Goal: Register for event/course

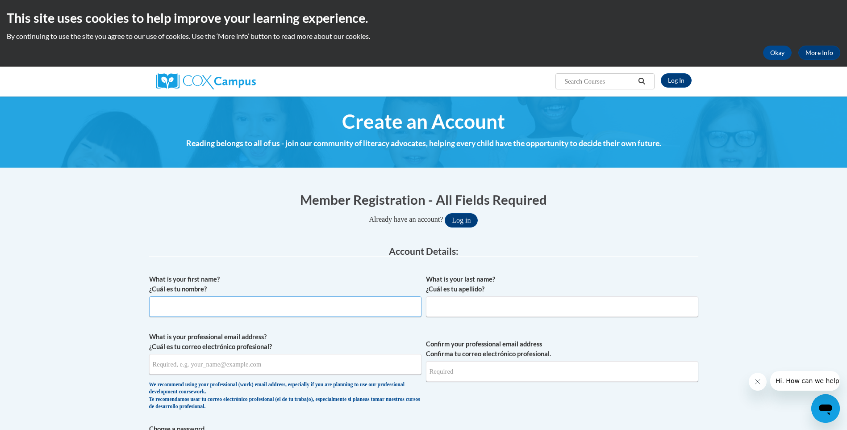
click at [230, 304] on input "What is your first name? ¿Cuál es tu nombre?" at bounding box center [285, 306] width 272 height 21
type input "Tykerria"
type input "Blackman"
type input "Kerriablack14@gmail.com"
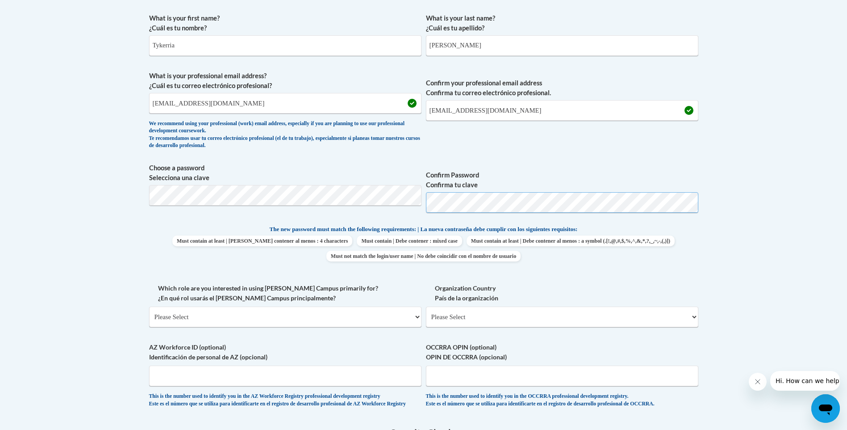
scroll to position [313, 0]
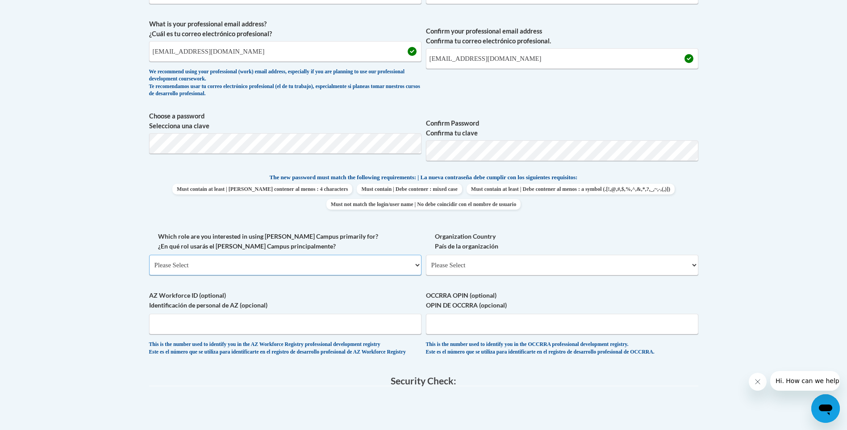
click at [256, 260] on select "Please Select College/University | Colegio/Universidad Community/Nonprofit Part…" at bounding box center [285, 265] width 272 height 21
select select "fbf2d438-af2f-41f8-98f1-81c410e29de3"
click at [149, 255] on select "Please Select College/University | Colegio/Universidad Community/Nonprofit Part…" at bounding box center [285, 265] width 272 height 21
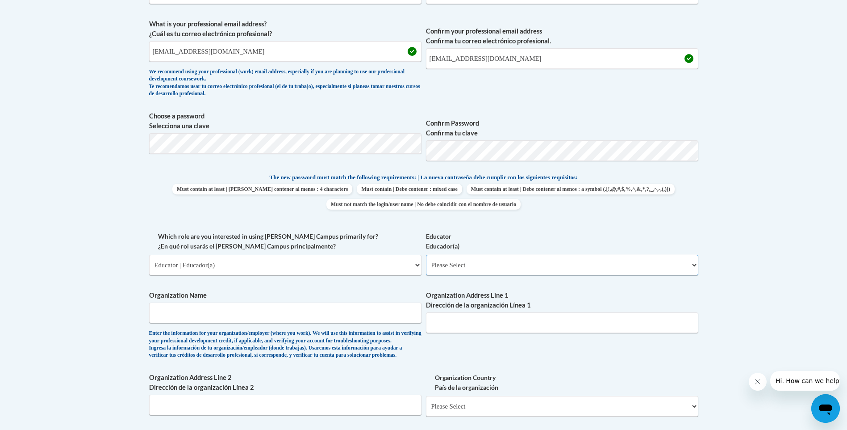
click at [540, 272] on select "Please Select Early Learning/Daycare Teacher/Family Home Care Provider | Maestr…" at bounding box center [562, 265] width 272 height 21
select select "5e2af403-4f2c-4e49-a02f-103e55d7b75b"
click at [426, 255] on select "Please Select Early Learning/Daycare Teacher/Family Home Care Provider | Maestr…" at bounding box center [562, 265] width 272 height 21
click at [403, 312] on input "Organization Name" at bounding box center [285, 312] width 272 height 21
type input "mcac"
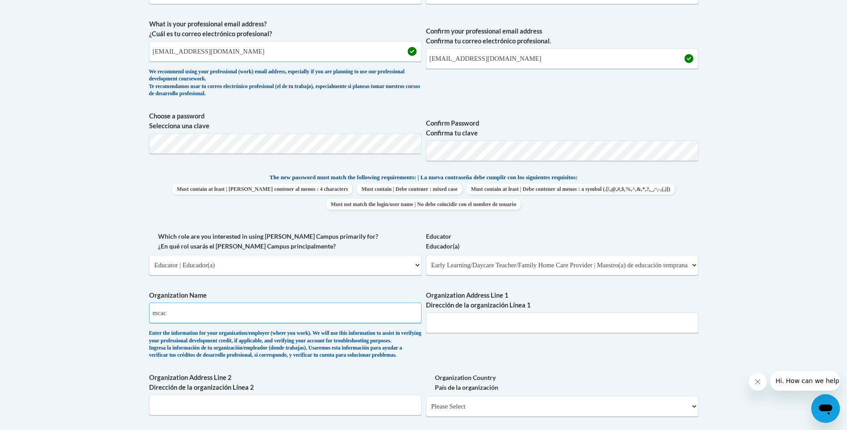
type input "1100 adams ave montgomery al 36104"
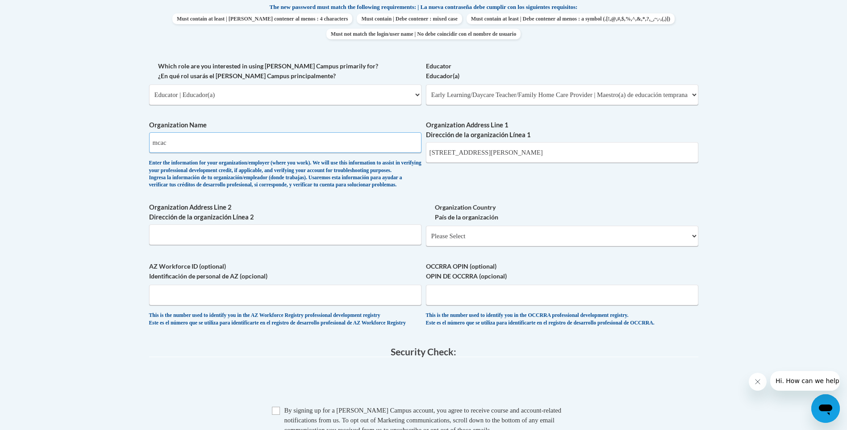
scroll to position [536, 0]
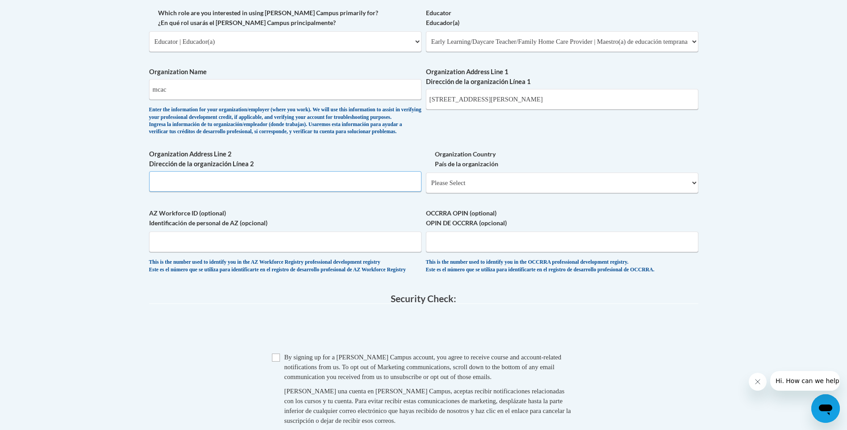
click at [269, 192] on input "Organization Address Line 2 Dirección de la organización Línea 2" at bounding box center [285, 181] width 272 height 21
click at [504, 193] on select "Please Select United States | Estados Unidos Outside of the United States | Fue…" at bounding box center [562, 182] width 272 height 21
select select "ad49bcad-a171-4b2e-b99c-48b446064914"
click at [426, 187] on select "Please Select United States | Estados Unidos Outside of the United States | Fue…" at bounding box center [562, 182] width 272 height 21
select select
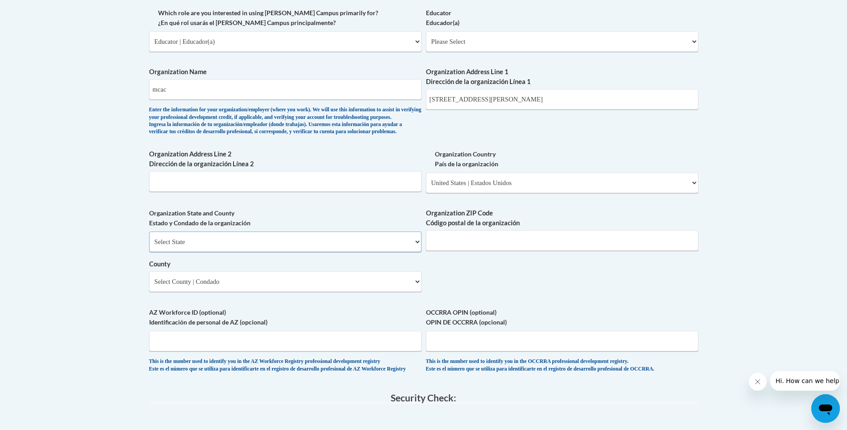
click at [325, 252] on select "Select State Alabama Alaska Arizona Arkansas California Colorado Connecticut De…" at bounding box center [285, 241] width 272 height 21
select select "Alabama"
click at [149, 246] on select "Select State Alabama Alaska Arizona Arkansas California Colorado Connecticut De…" at bounding box center [285, 241] width 272 height 21
click at [507, 251] on input "Organization ZIP Code Código postal de la organización" at bounding box center [562, 240] width 272 height 21
type input "36104"
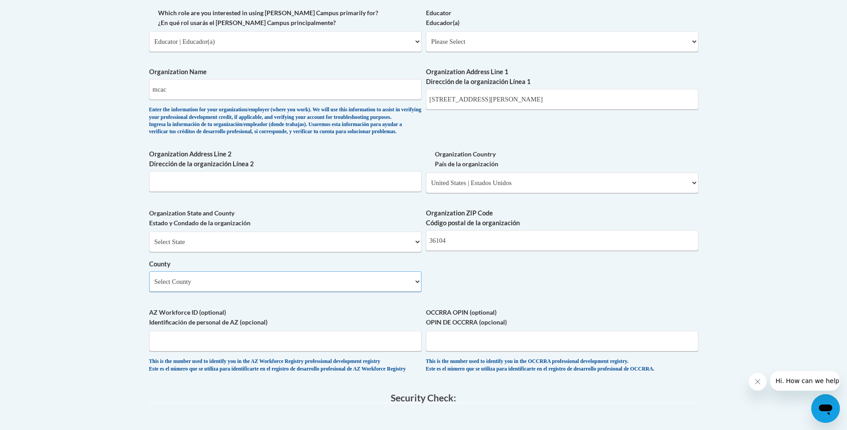
click at [295, 292] on select "Select County Autauga Baldwin Barbour Bibb Blount Bullock Butler Calhoun Chambe…" at bounding box center [285, 281] width 272 height 21
select select "Montgomery"
click at [149, 286] on select "Select County Autauga Baldwin Barbour Bibb Blount Bullock Butler Calhoun Chambe…" at bounding box center [285, 281] width 272 height 21
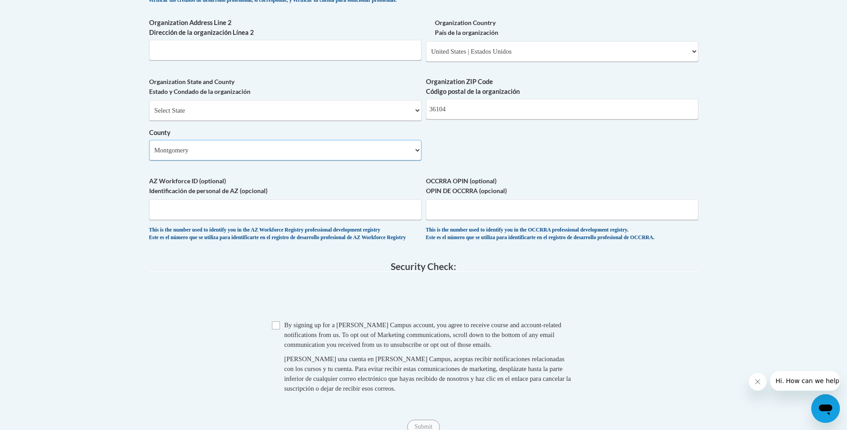
scroll to position [670, 0]
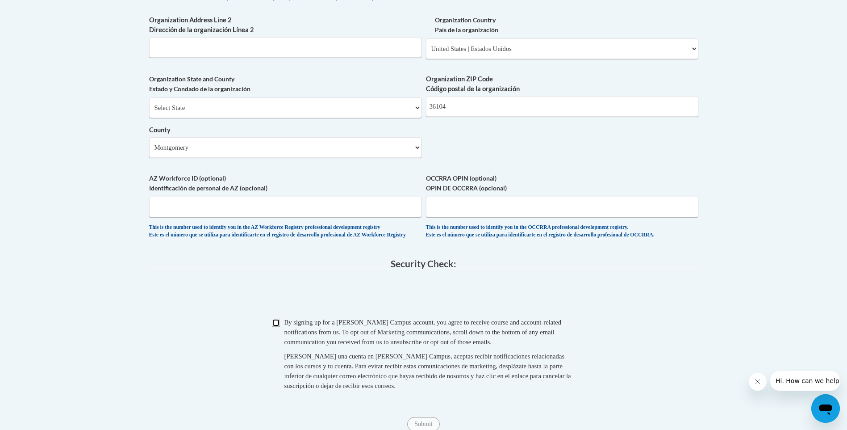
click at [273, 327] on input "Checkbox" at bounding box center [276, 322] width 8 height 8
checkbox input "true"
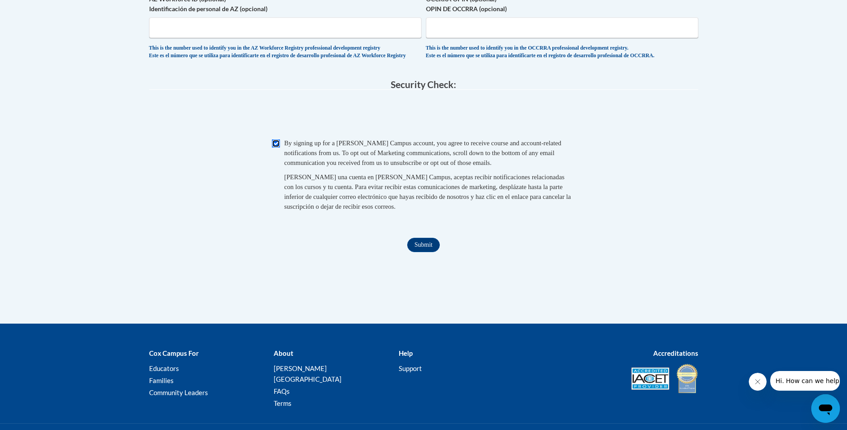
scroll to position [912, 0]
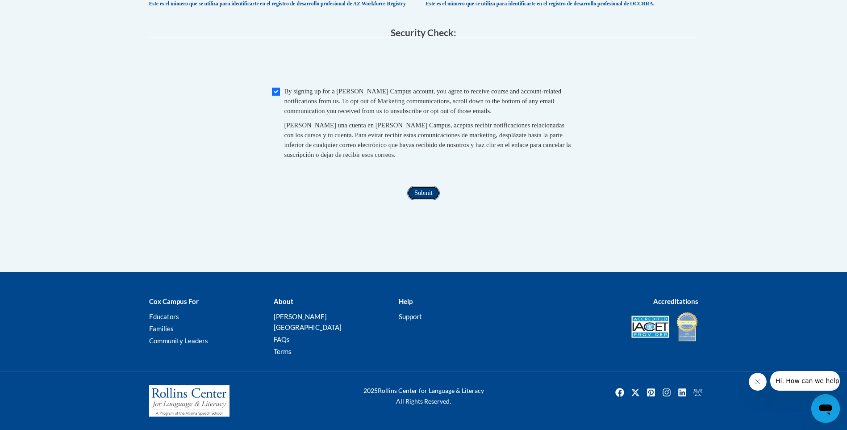
click at [422, 200] on input "Submit" at bounding box center [423, 193] width 32 height 14
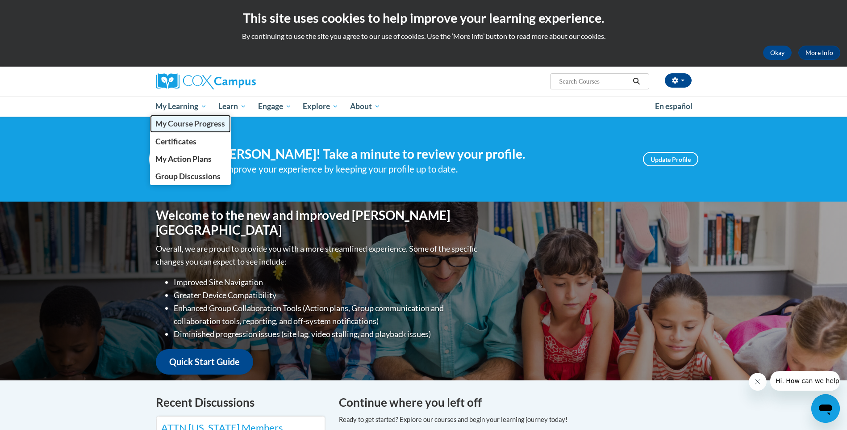
click at [194, 123] on span "My Course Progress" at bounding box center [190, 123] width 70 height 9
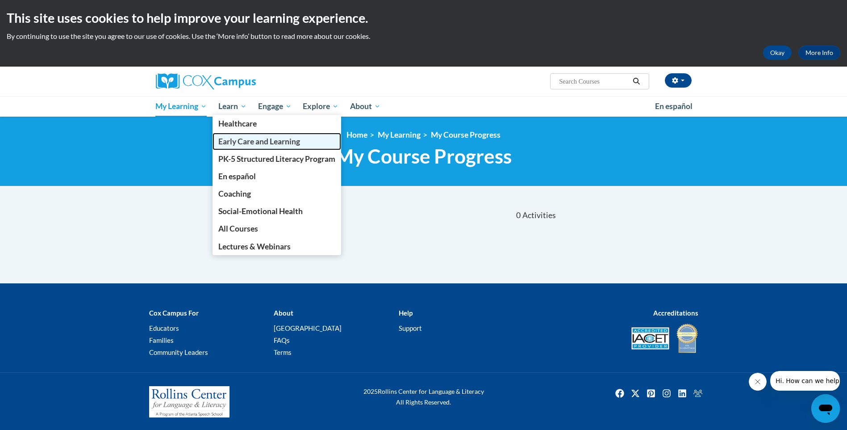
click at [267, 143] on span "Early Care and Learning" at bounding box center [259, 141] width 82 height 9
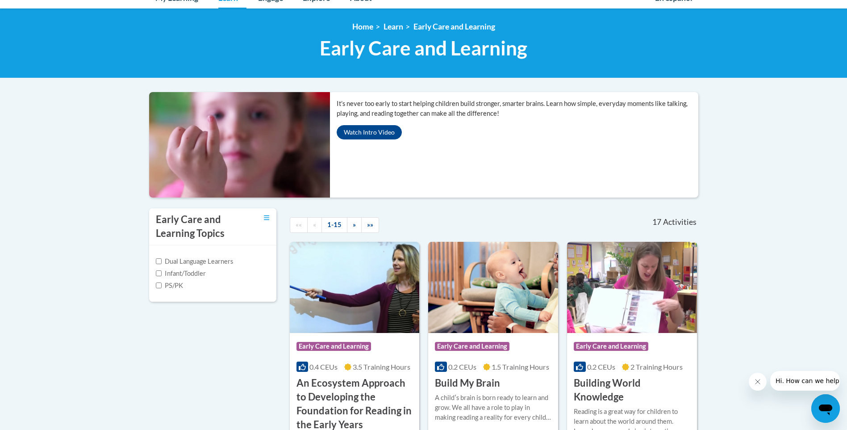
scroll to position [89, 0]
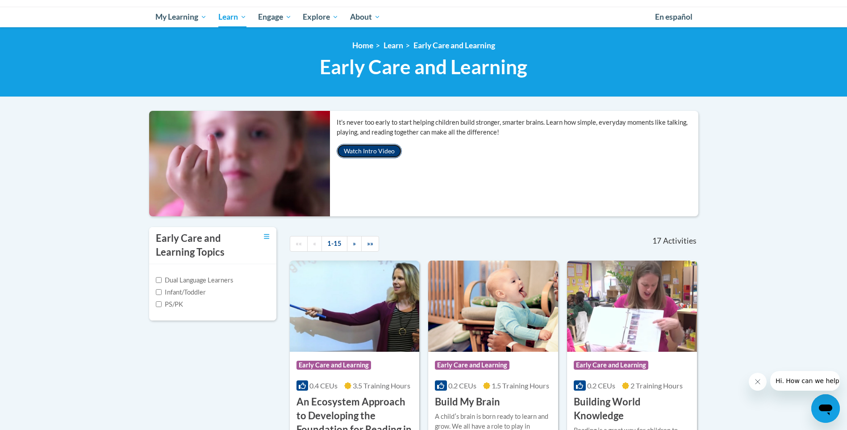
click at [377, 156] on button "Watch Intro Video" at bounding box center [369, 151] width 65 height 14
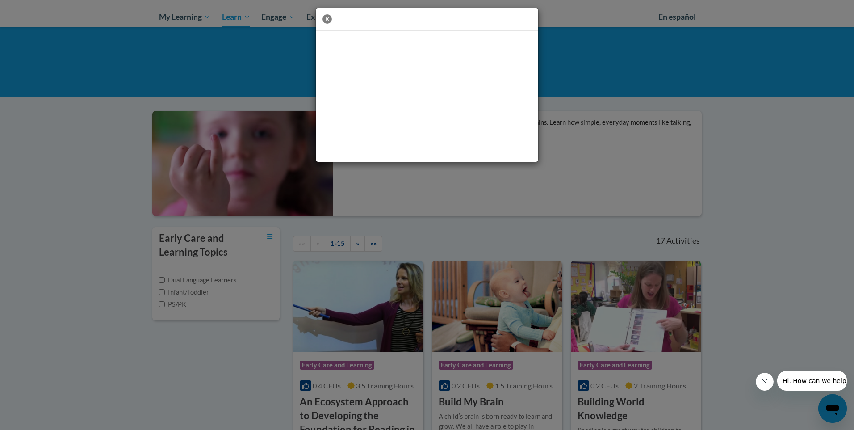
click at [327, 22] on icon "button" at bounding box center [327, 18] width 9 height 9
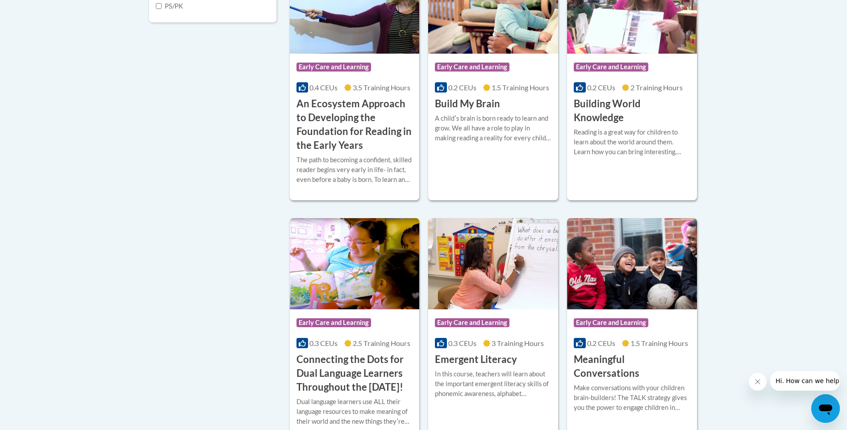
scroll to position [402, 0]
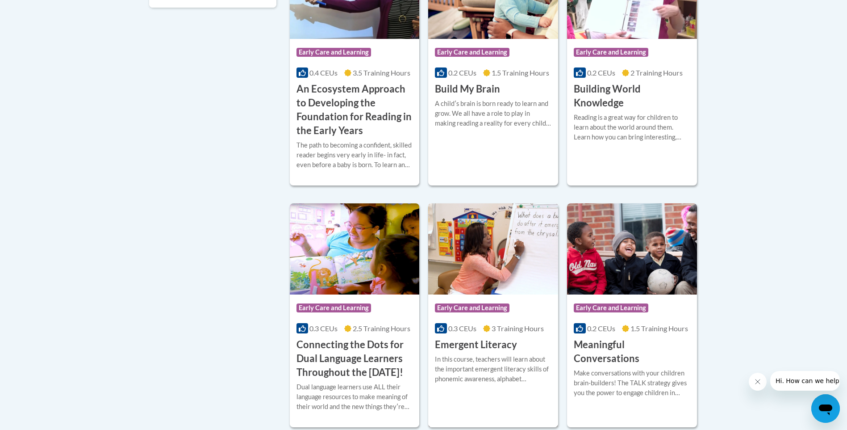
click at [483, 257] on img at bounding box center [493, 248] width 130 height 91
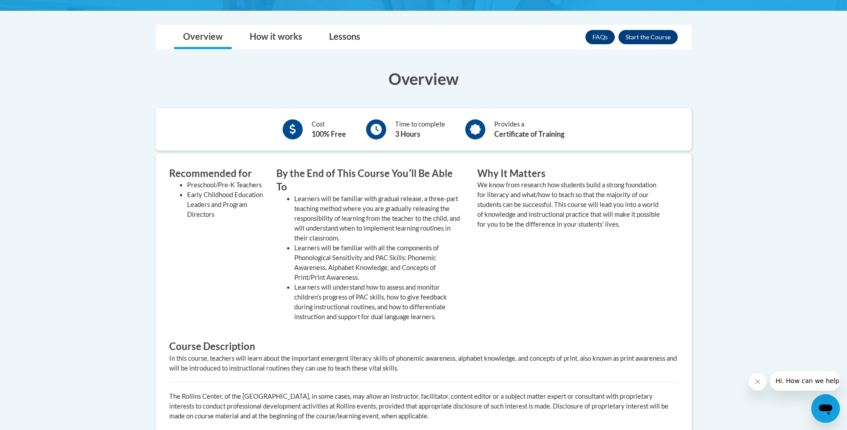
scroll to position [179, 0]
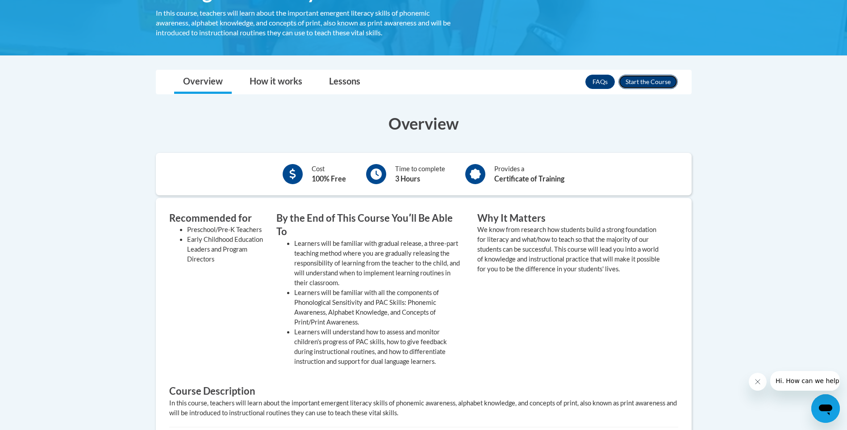
click at [661, 79] on button "Enroll" at bounding box center [648, 82] width 59 height 14
click at [267, 90] on link "How it works" at bounding box center [276, 82] width 71 height 24
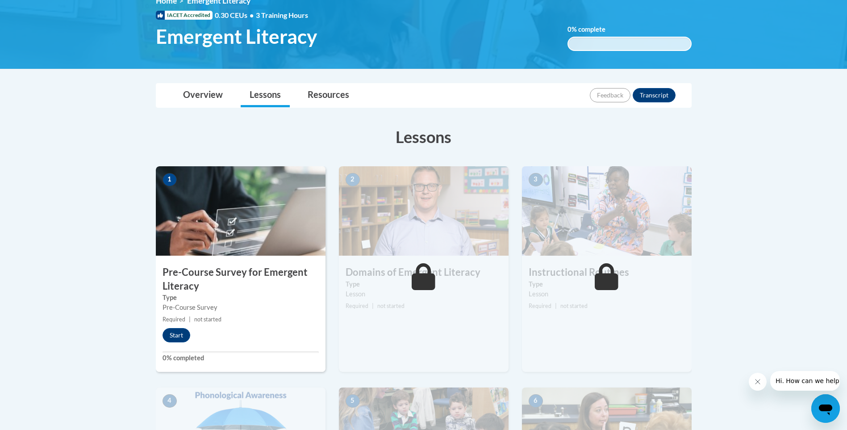
scroll to position [89, 0]
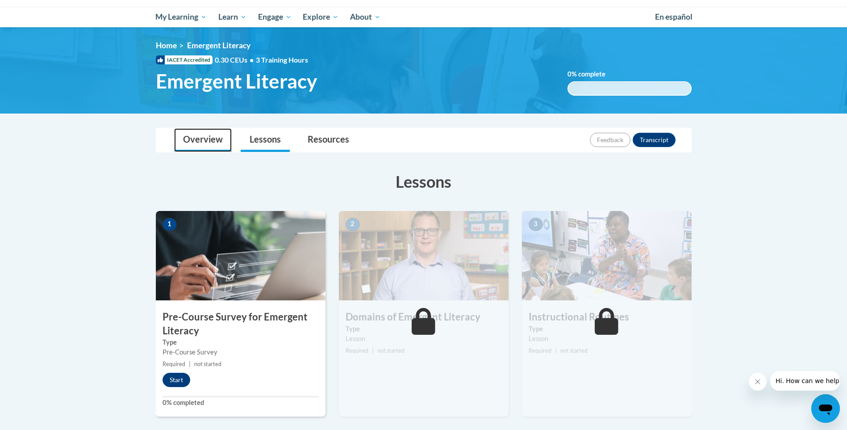
click at [203, 137] on link "Overview" at bounding box center [203, 140] width 58 height 24
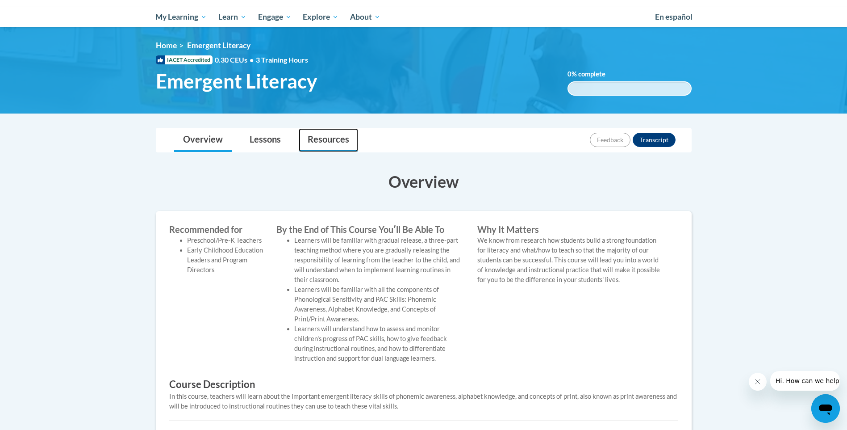
click at [316, 141] on link "Resources" at bounding box center [328, 140] width 59 height 24
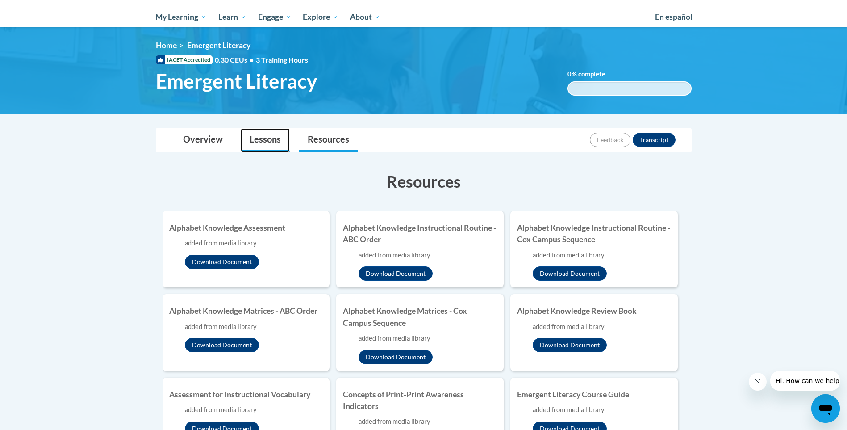
click at [282, 138] on link "Lessons" at bounding box center [265, 140] width 49 height 24
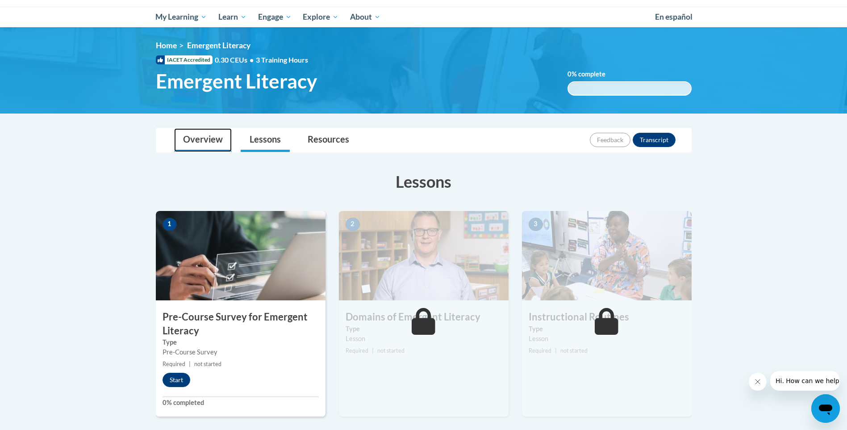
click at [192, 145] on link "Overview" at bounding box center [203, 140] width 58 height 24
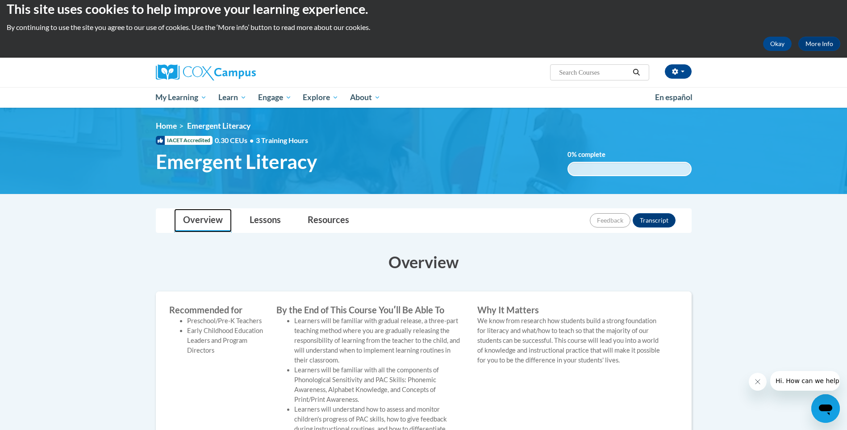
scroll to position [0, 0]
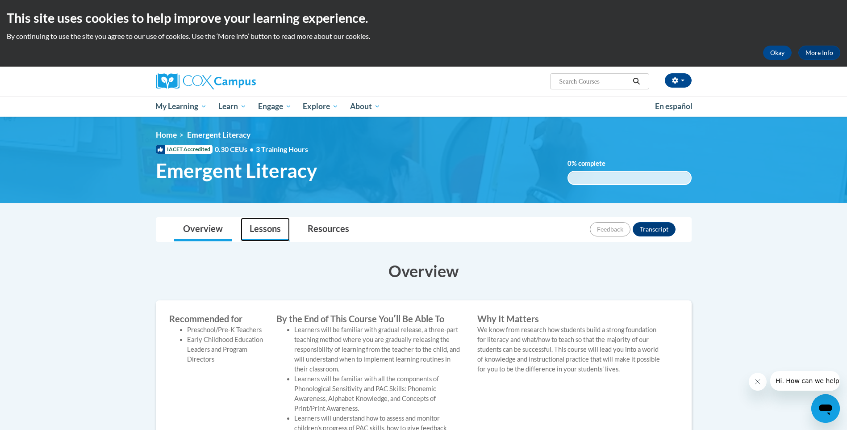
click at [266, 227] on link "Lessons" at bounding box center [265, 230] width 49 height 24
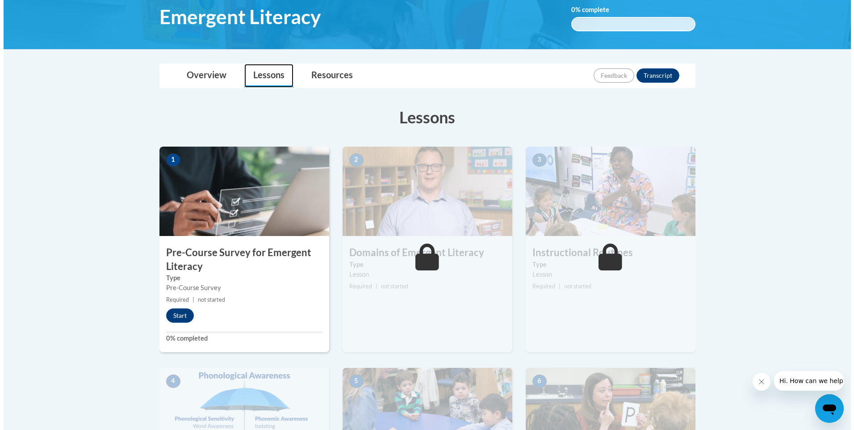
scroll to position [205, 0]
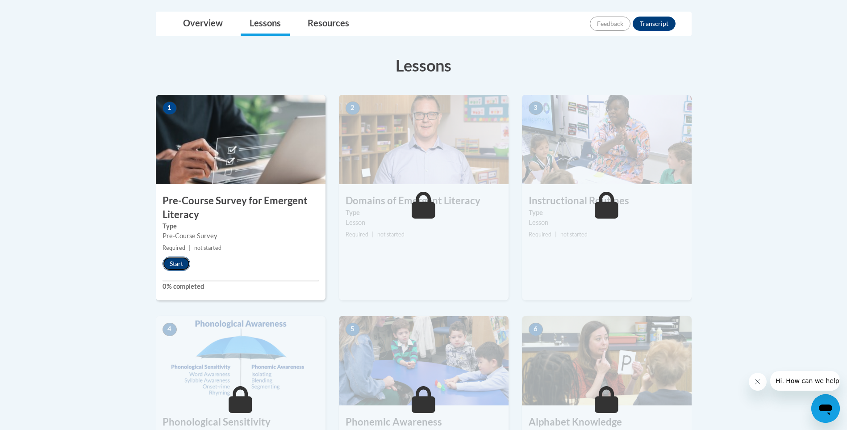
click at [180, 266] on button "Start" at bounding box center [177, 263] width 28 height 14
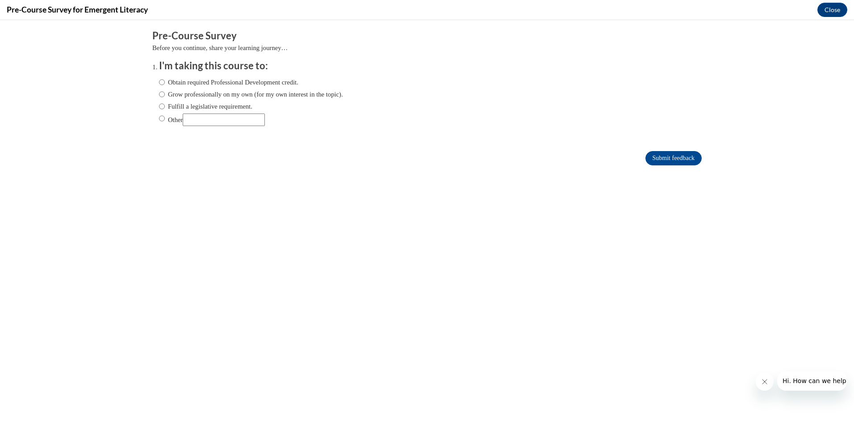
scroll to position [0, 0]
click at [204, 83] on label "Obtain required Professional Development credit." at bounding box center [228, 82] width 139 height 10
click at [165, 83] on input "Obtain required Professional Development credit." at bounding box center [162, 82] width 6 height 10
radio input "true"
click at [654, 159] on input "Submit feedback" at bounding box center [673, 158] width 56 height 14
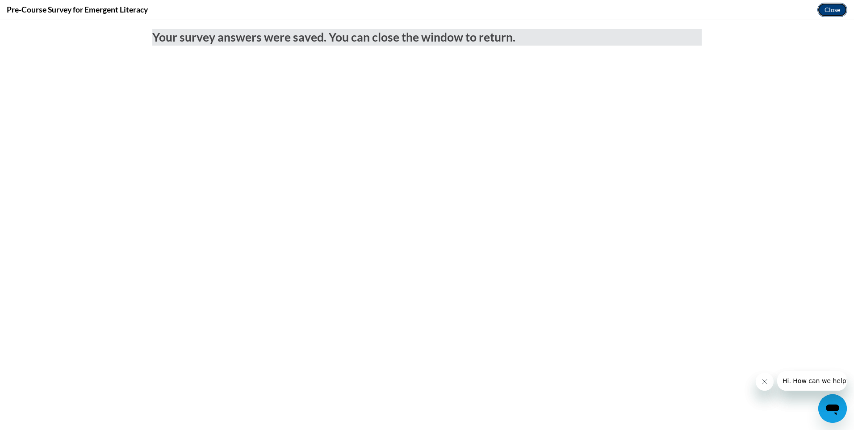
click at [829, 11] on button "Close" at bounding box center [832, 10] width 30 height 14
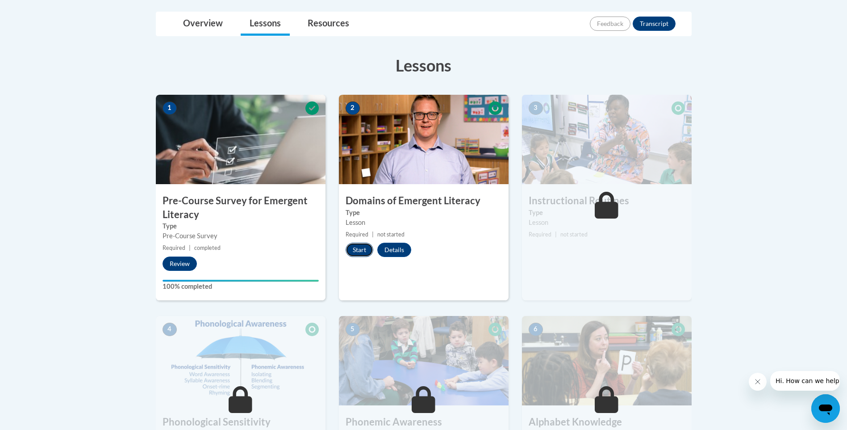
click at [362, 255] on button "Start" at bounding box center [360, 250] width 28 height 14
